Goal: Contribute content: Add original content to the website for others to see

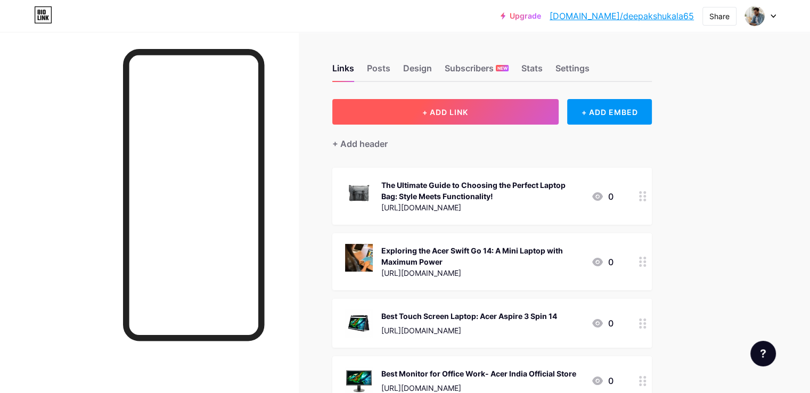
click at [480, 116] on button "+ ADD LINK" at bounding box center [445, 112] width 226 height 26
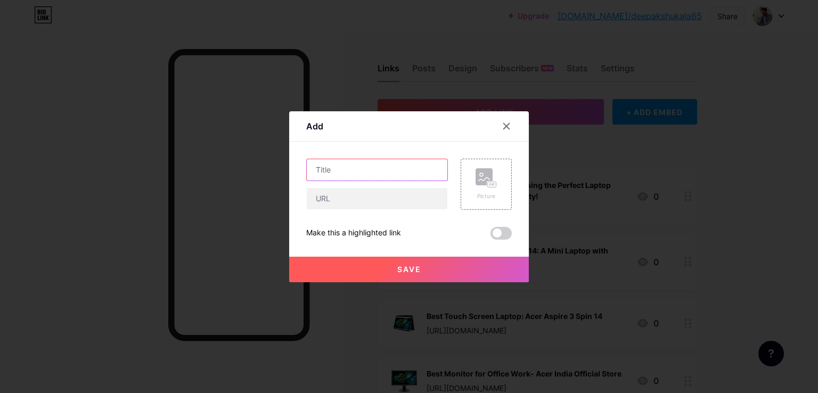
click at [335, 173] on input "text" at bounding box center [377, 169] width 141 height 21
paste input "Laptop With Oled Display | Acer India Official Store"
type input "Laptop With Oled Display | Acer India Official Store"
click at [330, 199] on input "text" at bounding box center [377, 198] width 141 height 21
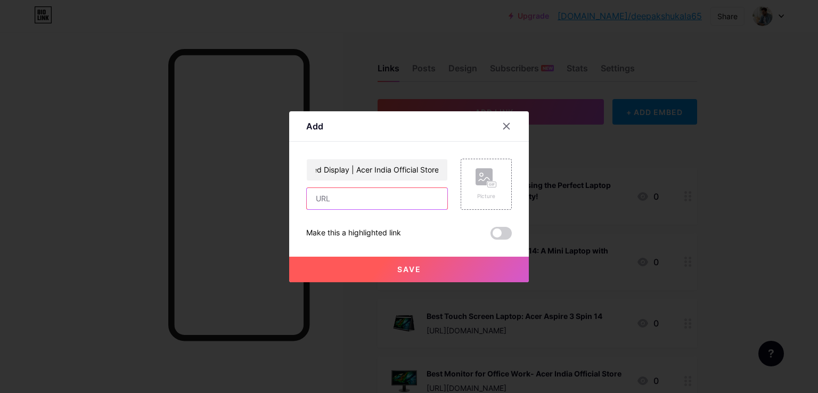
scroll to position [0, 0]
paste input "[URL][DOMAIN_NAME]"
type input "[URL][DOMAIN_NAME]"
click at [489, 191] on div "Picture" at bounding box center [486, 184] width 21 height 32
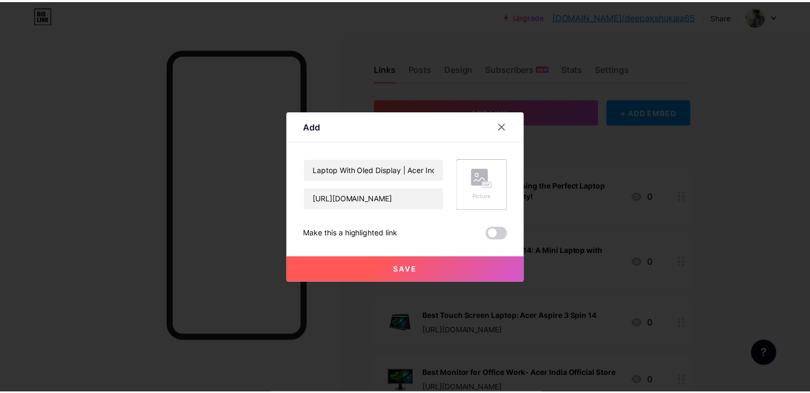
scroll to position [0, 0]
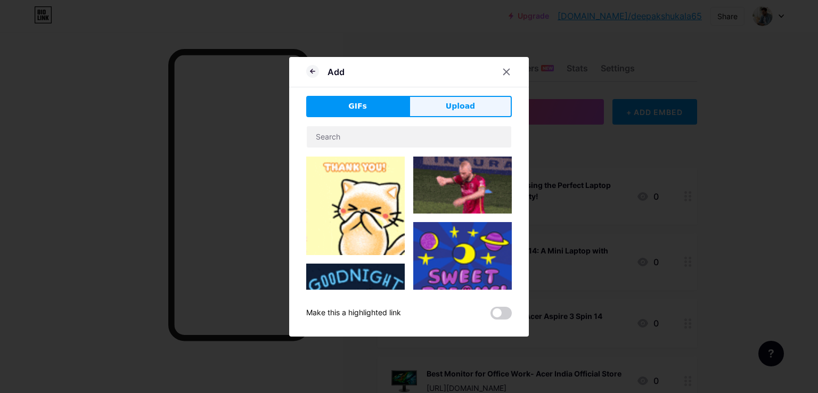
click at [462, 109] on span "Upload" at bounding box center [460, 106] width 29 height 11
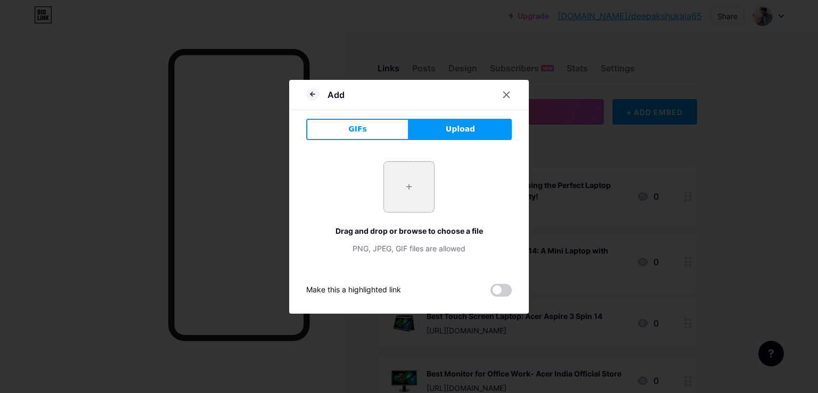
click at [405, 190] on input "file" at bounding box center [409, 187] width 50 height 50
type input "C:\fakepath\0-etailer-hero-acer-swift-go-14-sfg14-73-with-fingerprint-with-back…"
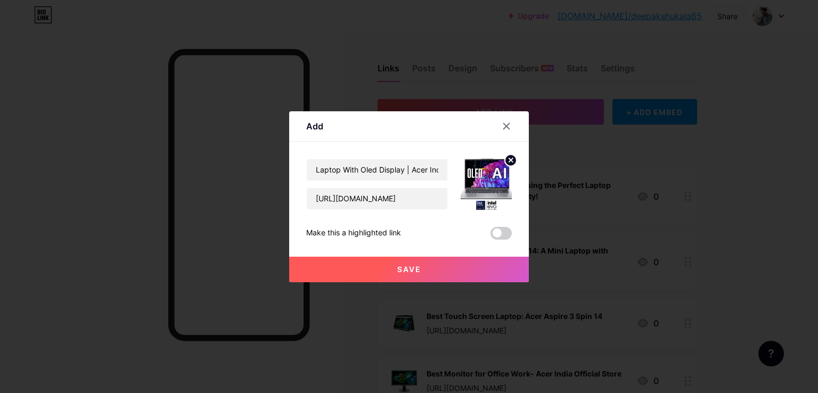
click at [407, 273] on button "Save" at bounding box center [409, 270] width 240 height 26
